Goal: Task Accomplishment & Management: Manage account settings

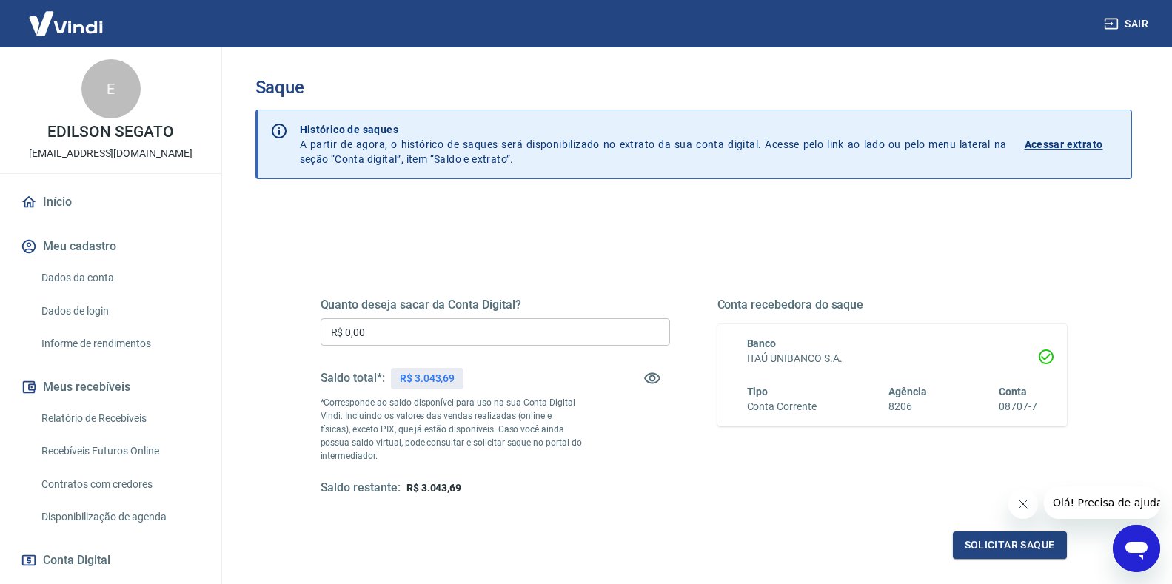
click at [390, 339] on input "R$ 0,00" at bounding box center [496, 331] width 350 height 27
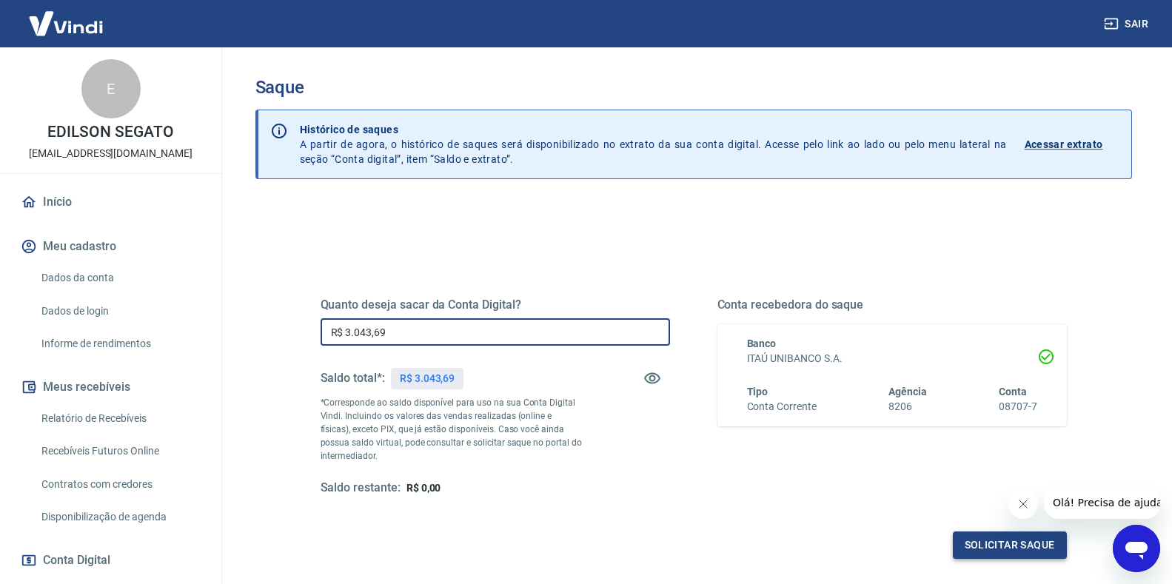
type input "R$ 3.043,69"
click at [995, 549] on button "Solicitar saque" at bounding box center [1010, 545] width 114 height 27
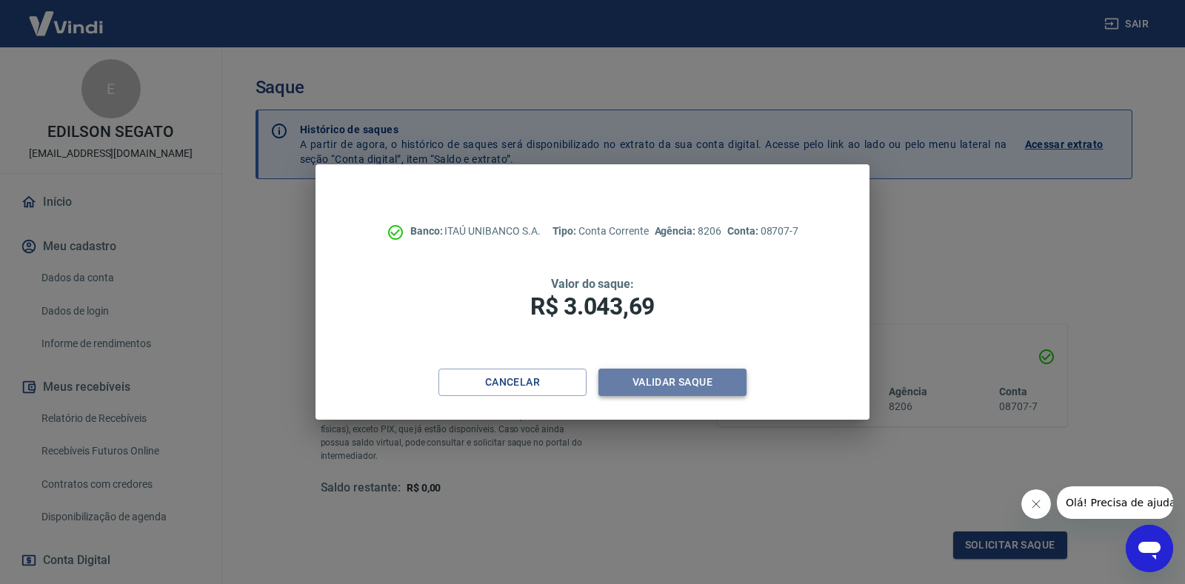
click at [700, 392] on button "Validar saque" at bounding box center [672, 382] width 148 height 27
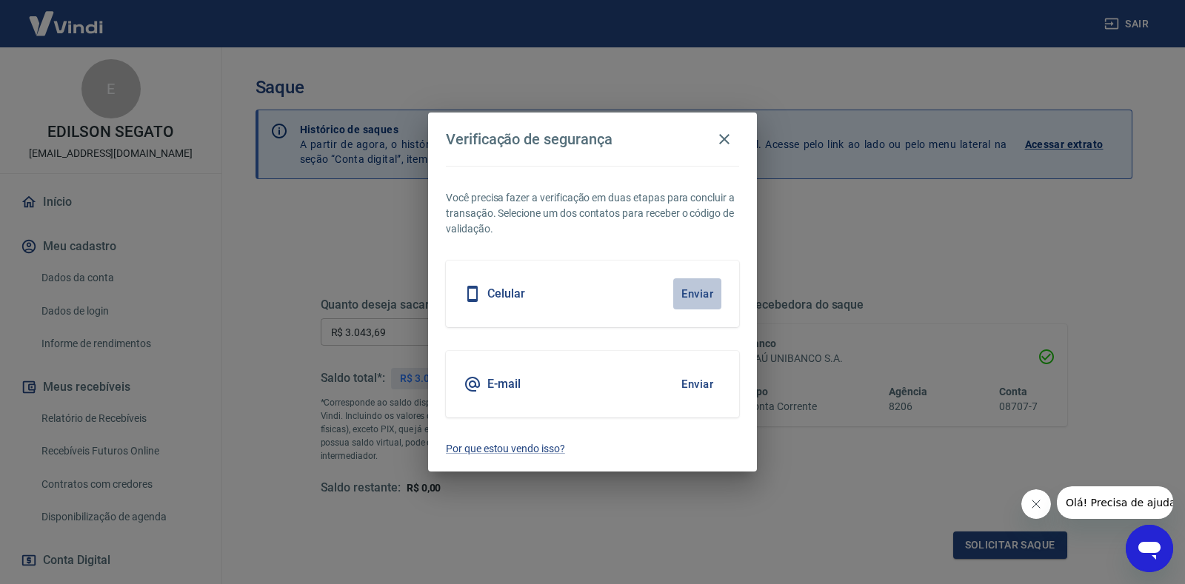
click at [698, 300] on button "Enviar" at bounding box center [697, 293] width 48 height 31
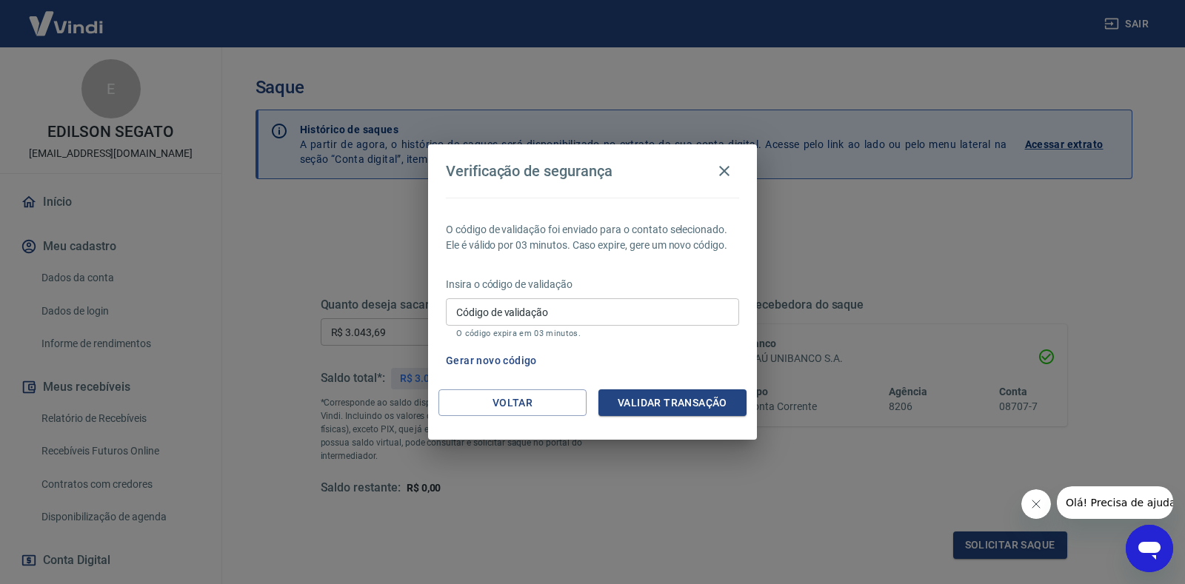
click at [565, 331] on p "O código expira em 03 minutos." at bounding box center [592, 334] width 273 height 10
click at [529, 319] on input "Código de validação" at bounding box center [592, 311] width 293 height 27
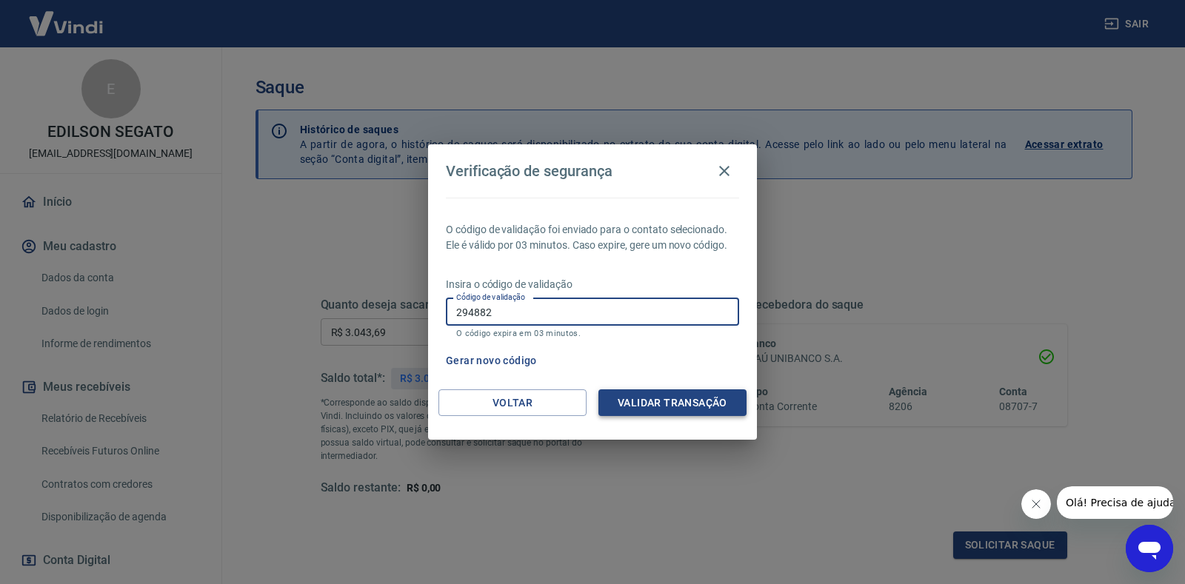
type input "294882"
click at [650, 405] on button "Validar transação" at bounding box center [672, 403] width 148 height 27
